Goal: Task Accomplishment & Management: Use online tool/utility

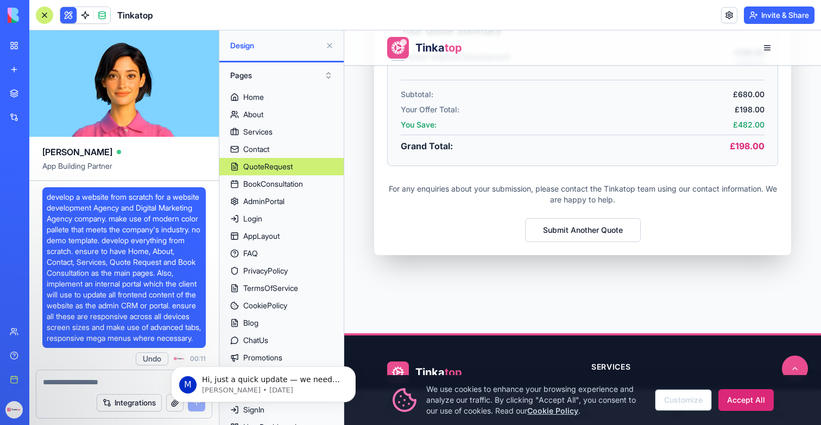
scroll to position [196900, 0]
